Goal: Information Seeking & Learning: Find specific fact

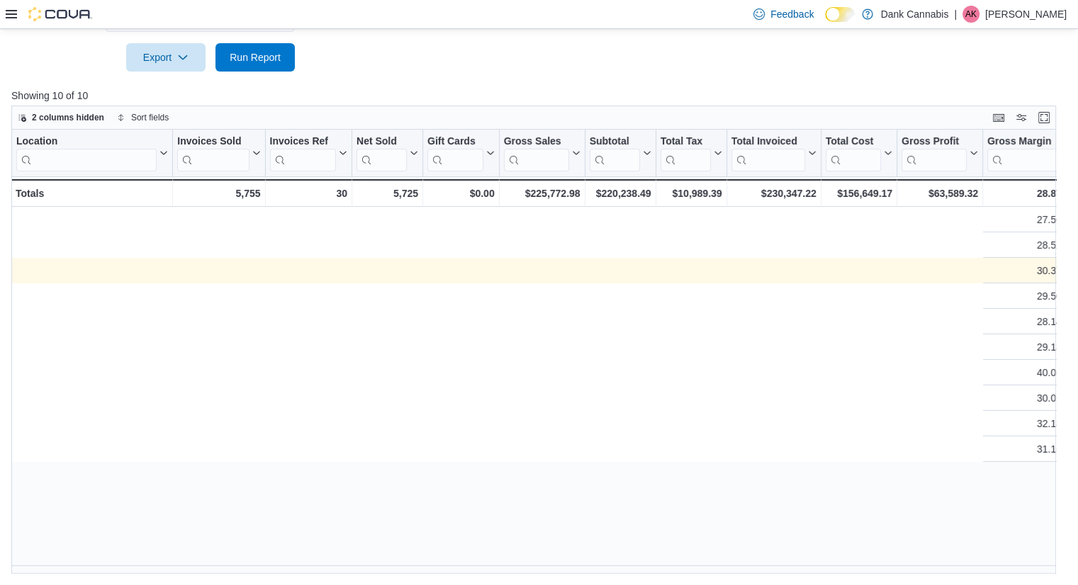
scroll to position [0, 1088]
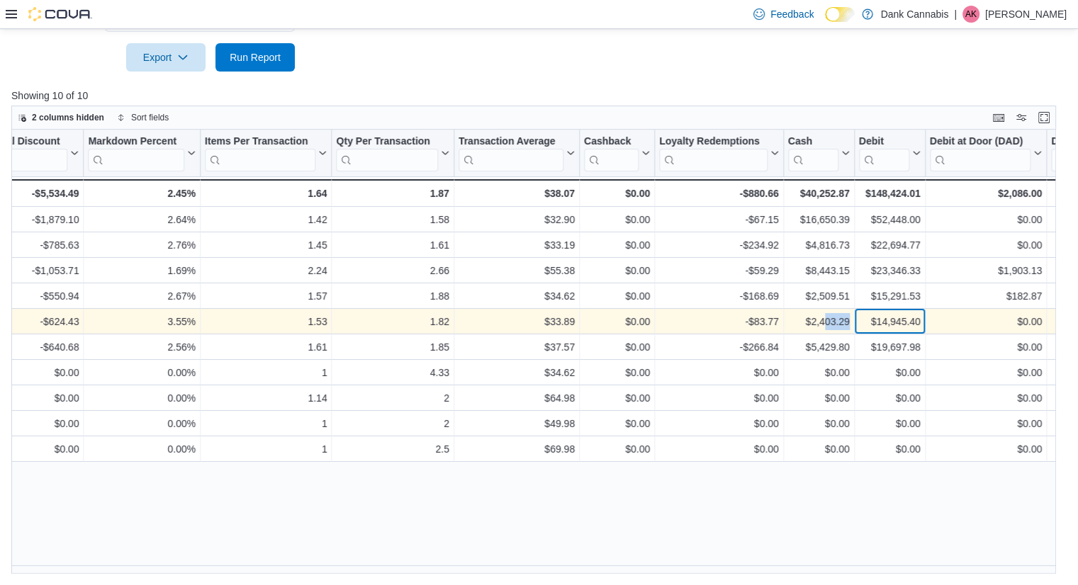
drag, startPoint x: 855, startPoint y: 321, endPoint x: 822, endPoint y: 321, distance: 33.3
click at [822, 321] on div "-$624.43 - Total Discount, column 13, row 5 28.14% - Gross Margin, column 12, r…" at bounding box center [528, 322] width 3211 height 26
click at [813, 321] on div "$2,403.29" at bounding box center [819, 321] width 62 height 17
drag, startPoint x: 805, startPoint y: 321, endPoint x: 854, endPoint y: 321, distance: 48.9
click at [854, 321] on div "-$624.43 - Total Discount, column 13, row 5 28.14% - Gross Margin, column 12, r…" at bounding box center [528, 322] width 3211 height 26
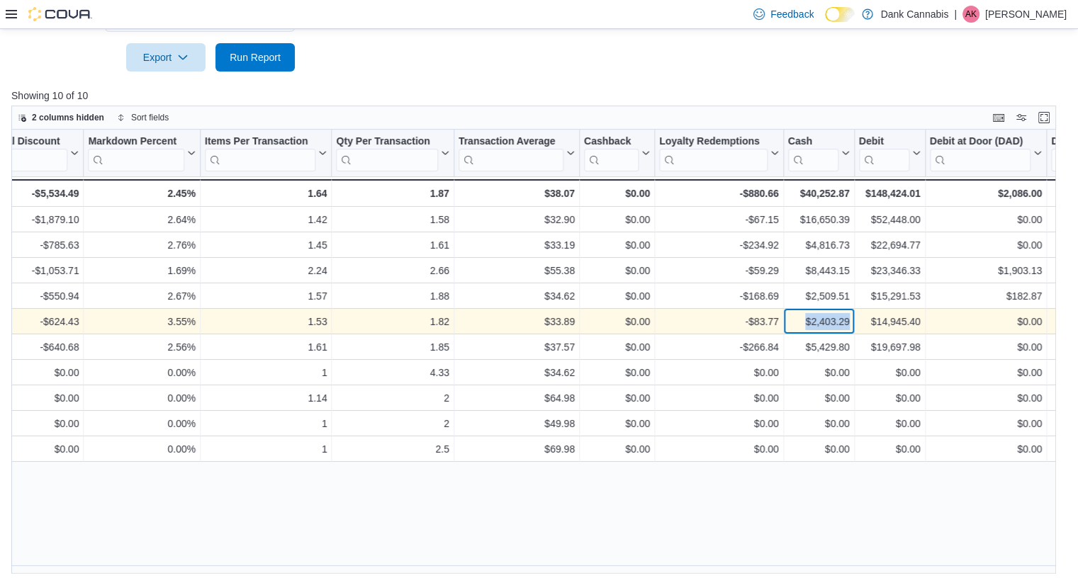
copy div "$2,403.29 - Cash, column 20, row 5"
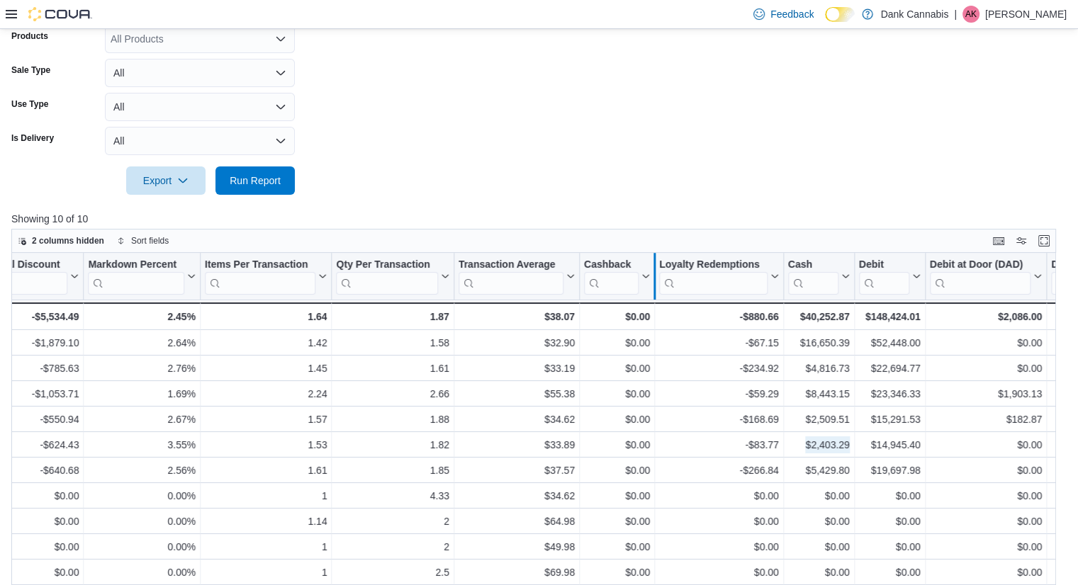
scroll to position [432, 0]
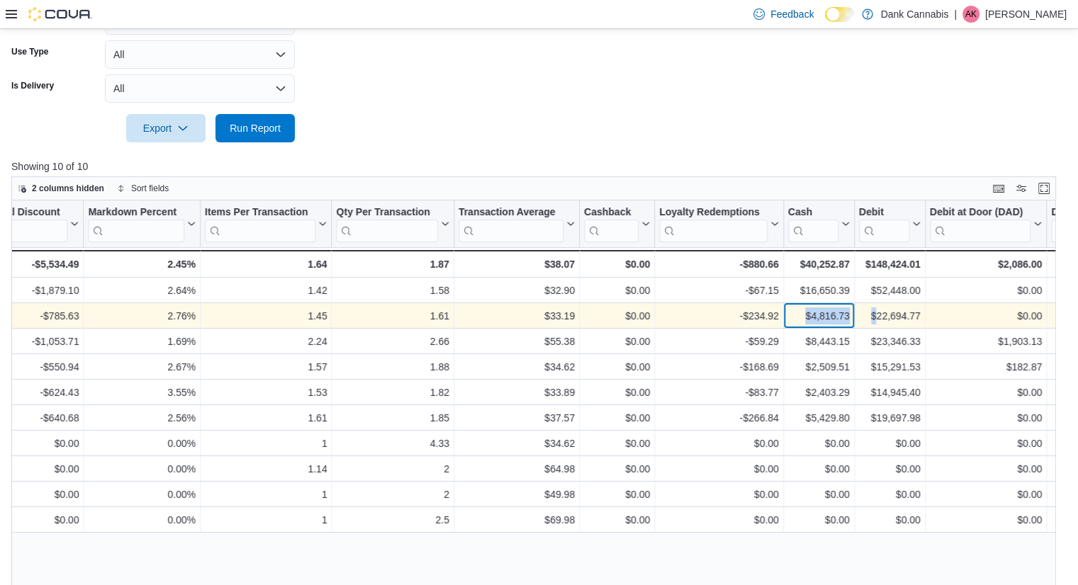
drag, startPoint x: 804, startPoint y: 318, endPoint x: 874, endPoint y: 315, distance: 69.5
click at [874, 315] on div "-$785.63 - Total Discount, column 13, row 2 28.52% - Gross Margin, column 12, r…" at bounding box center [528, 316] width 3211 height 26
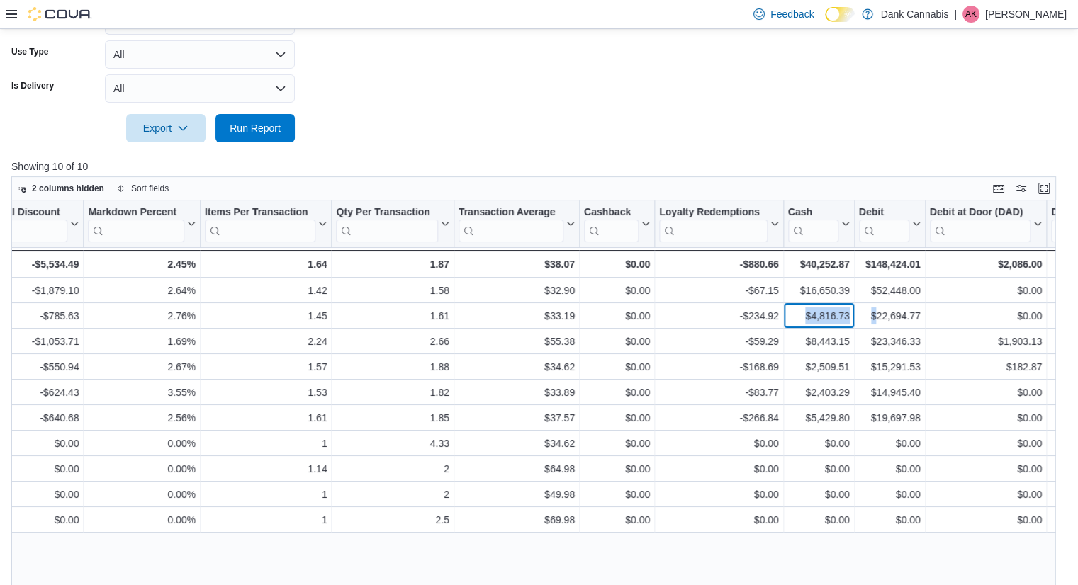
copy div "$4,816.73 - Cash, column 20, row 2 $"
